Goal: Check status: Check status

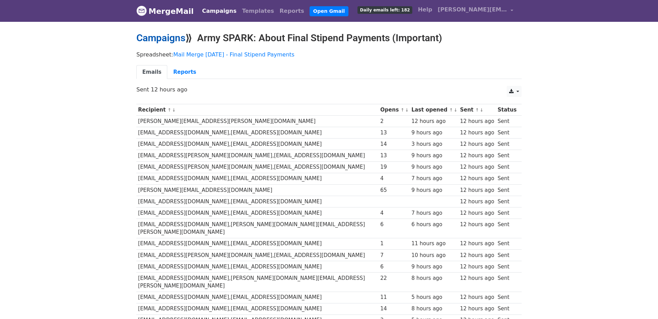
click at [173, 38] on link "Campaigns" at bounding box center [160, 37] width 49 height 11
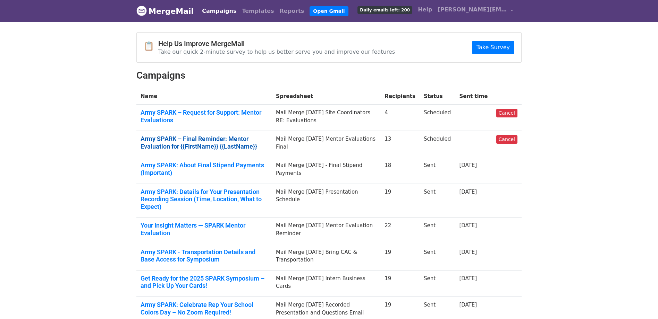
click at [228, 147] on link "Army SPARK – Final Reminder: Mentor Evaluation for {{FirstName}} {{LastName}}" at bounding box center [203, 142] width 127 height 15
